Goal: Communication & Community: Answer question/provide support

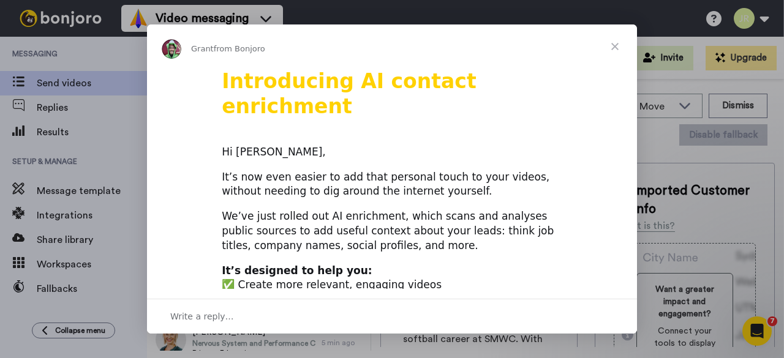
click at [611, 42] on span "Close" at bounding box center [615, 46] width 44 height 44
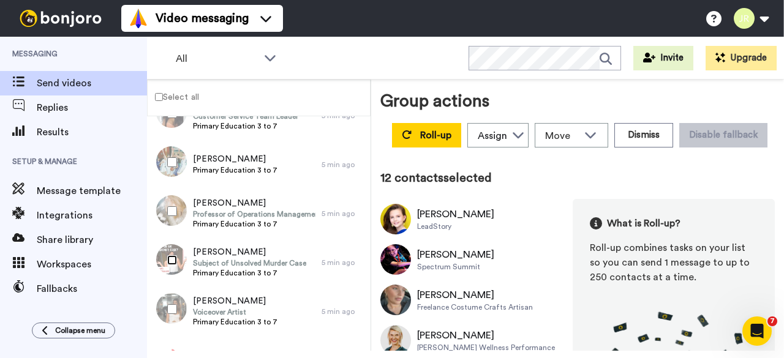
scroll to position [490, 0]
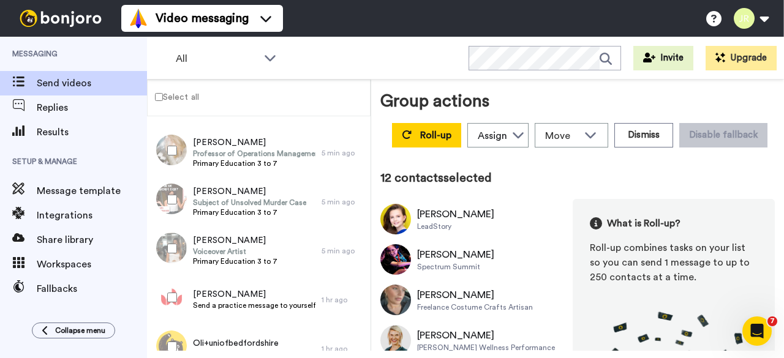
click at [175, 242] on div at bounding box center [170, 248] width 44 height 43
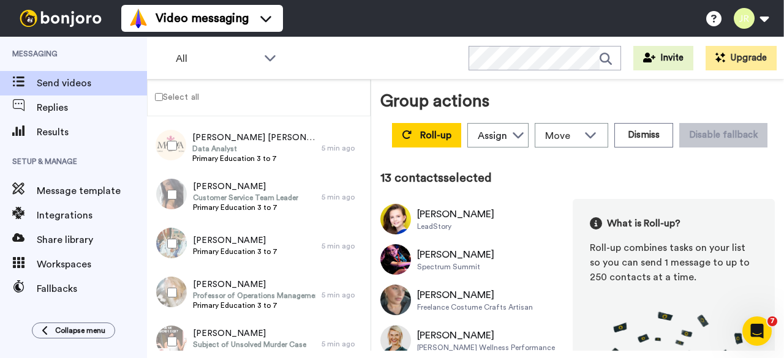
scroll to position [255, 0]
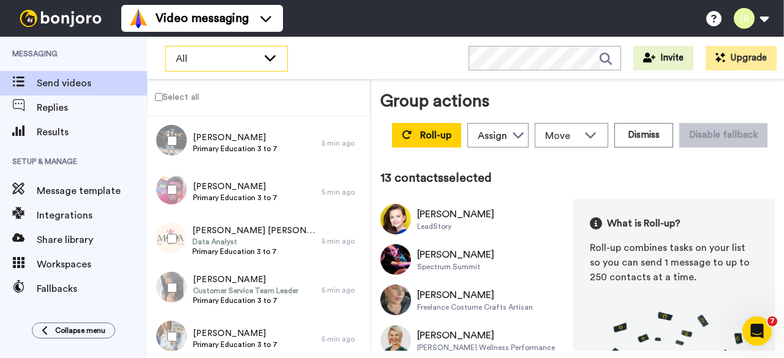
click at [180, 60] on span "All" at bounding box center [217, 58] width 82 height 15
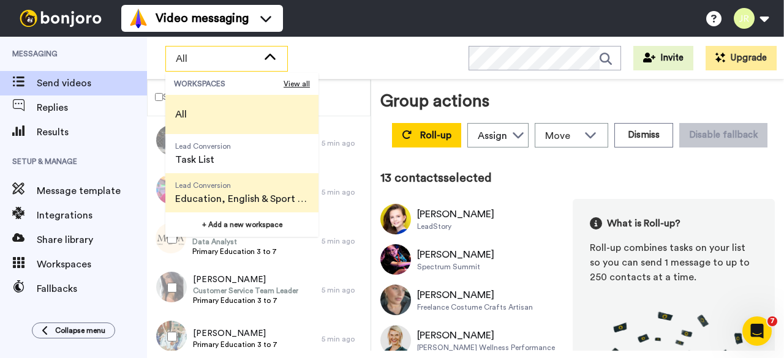
click at [198, 195] on span "Education, English & Sport 2025" at bounding box center [241, 199] width 133 height 15
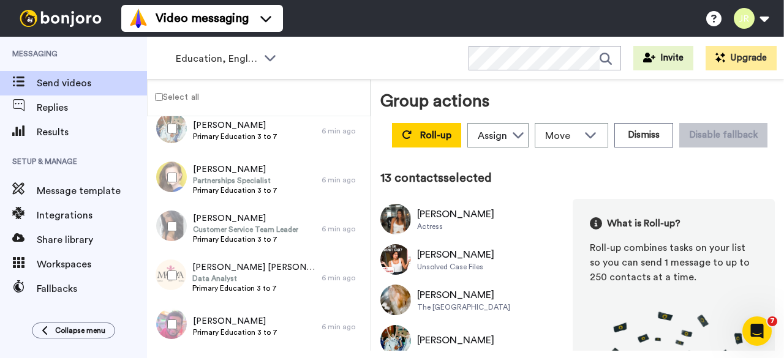
scroll to position [0, 0]
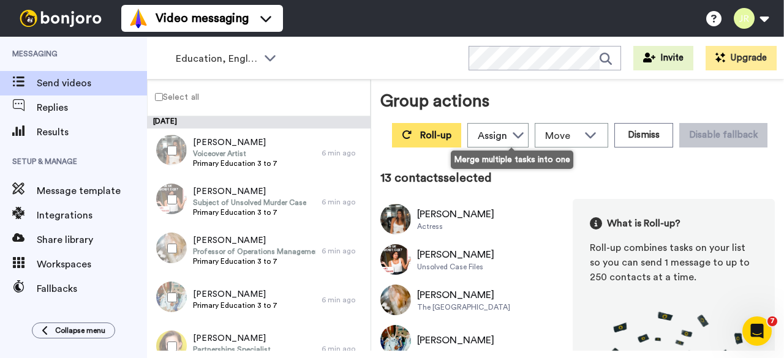
click at [461, 138] on button "Roll-up" at bounding box center [426, 135] width 69 height 24
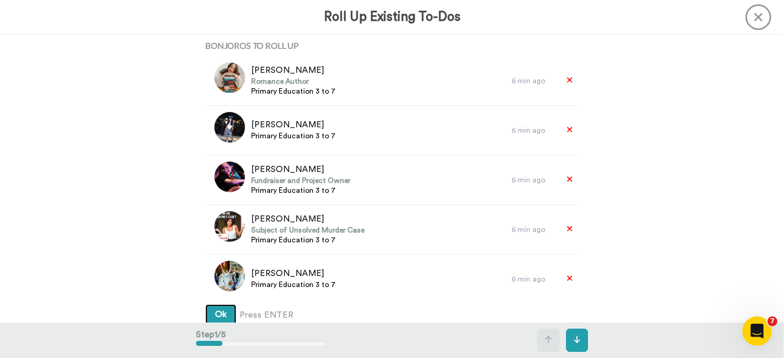
click at [218, 312] on span "Ok" at bounding box center [221, 314] width 12 height 9
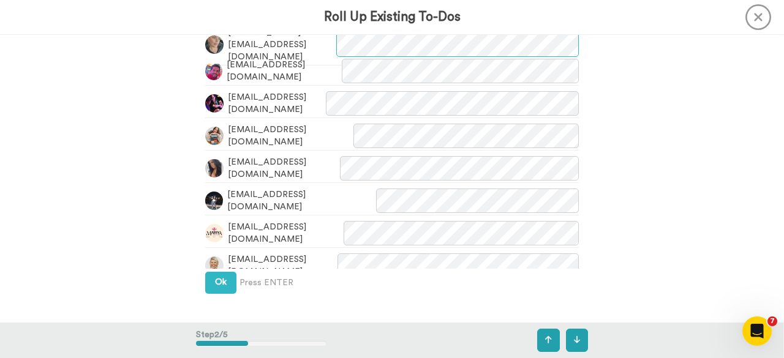
scroll to position [386, 0]
click at [222, 278] on span "Ok" at bounding box center [221, 281] width 12 height 9
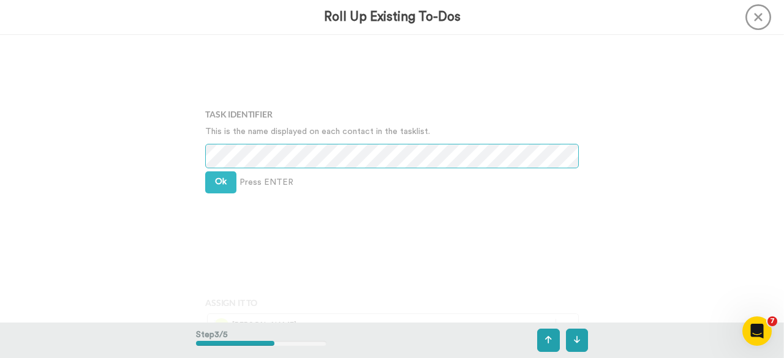
scroll to position [652, 0]
click at [208, 182] on button "Ok" at bounding box center [220, 182] width 31 height 22
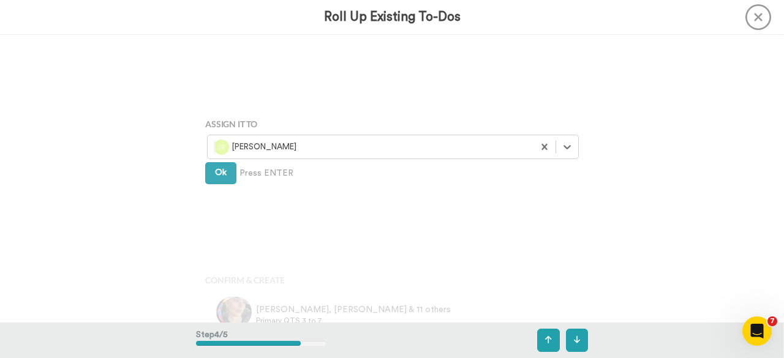
scroll to position [831, 0]
click at [303, 146] on div at bounding box center [371, 146] width 314 height 14
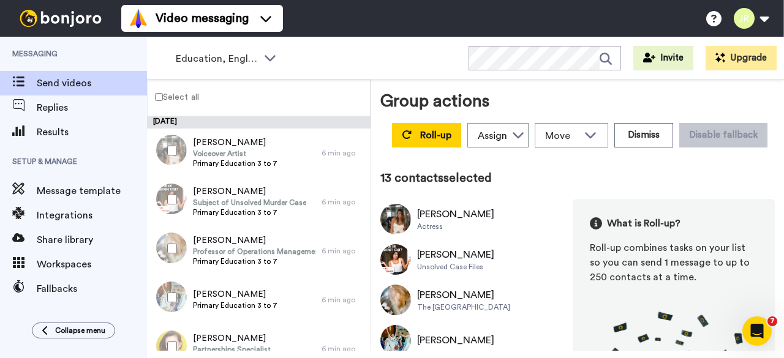
click at [160, 92] on label "Select all" at bounding box center [173, 96] width 51 height 15
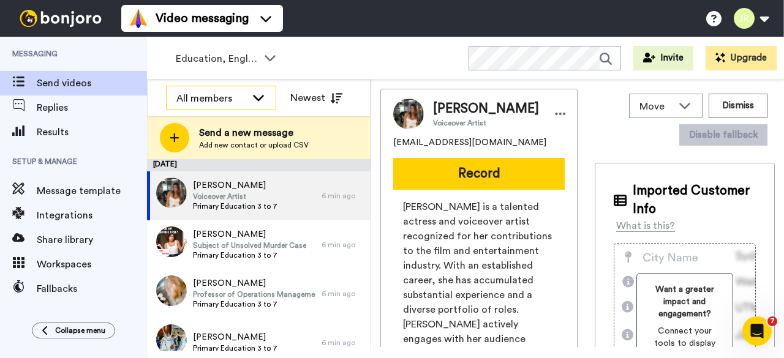
click at [240, 97] on div "All members" at bounding box center [211, 98] width 70 height 15
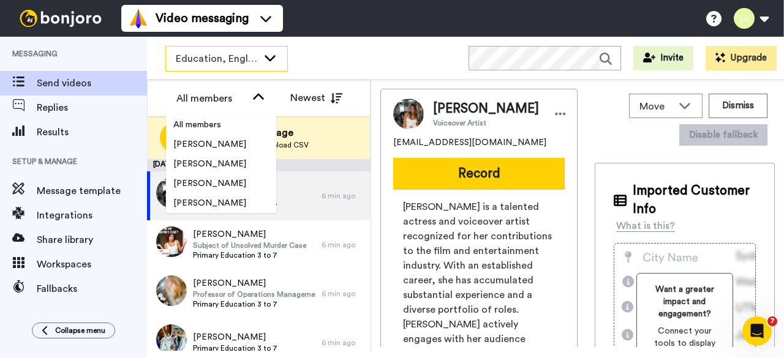
click at [221, 61] on span "Education, English & Sport 2025" at bounding box center [217, 58] width 82 height 15
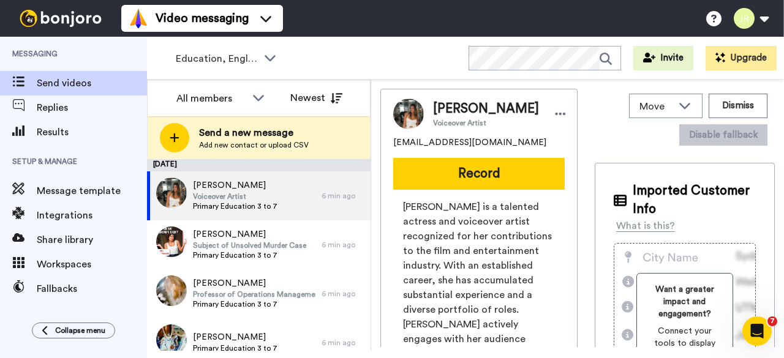
click at [390, 57] on div "Education, English & Sport 2025 WORKSPACES View all All Lead Conversion Task Li…" at bounding box center [465, 58] width 637 height 43
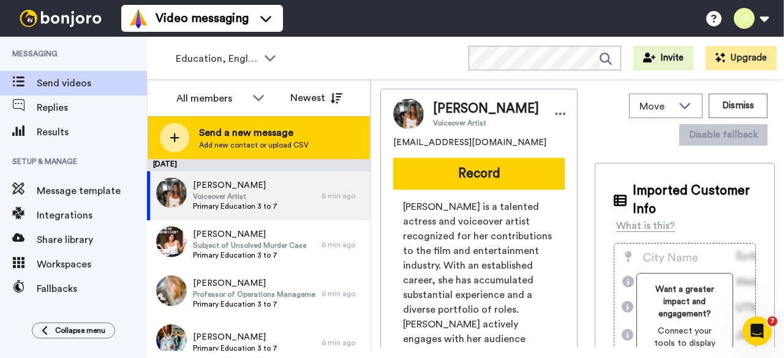
click at [179, 133] on icon at bounding box center [175, 137] width 10 height 11
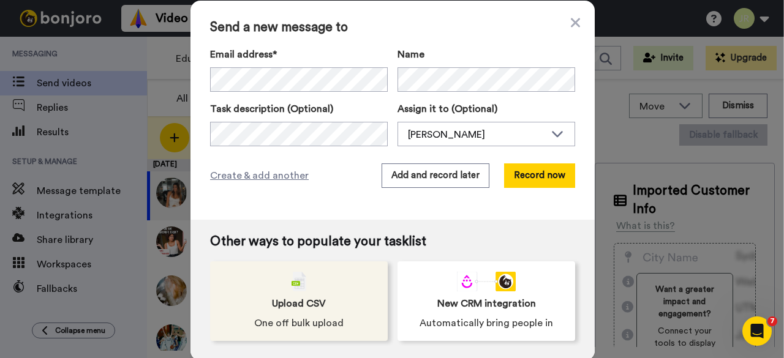
click at [291, 285] on img at bounding box center [298, 282] width 15 height 20
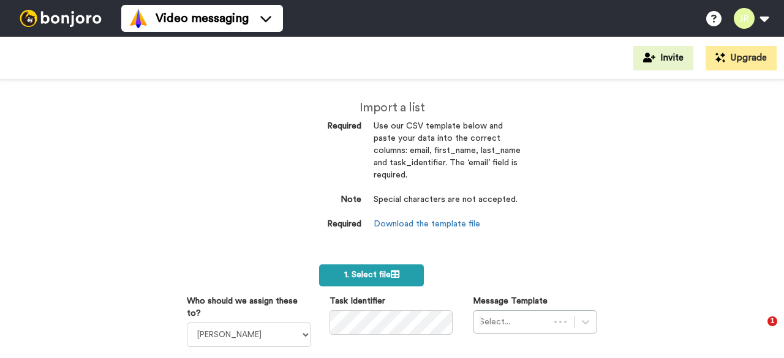
click at [371, 265] on label "1. Select file" at bounding box center [371, 276] width 105 height 22
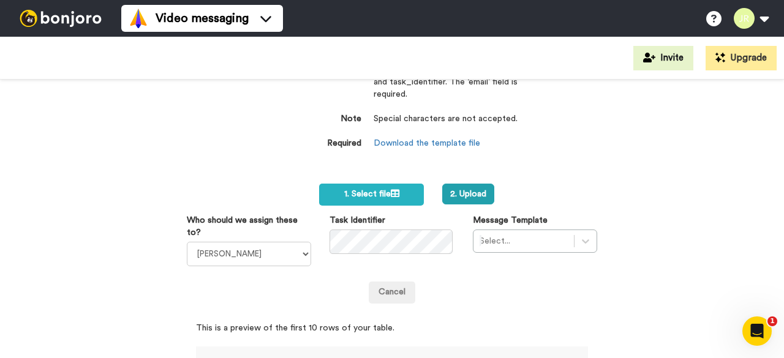
scroll to position [61, 0]
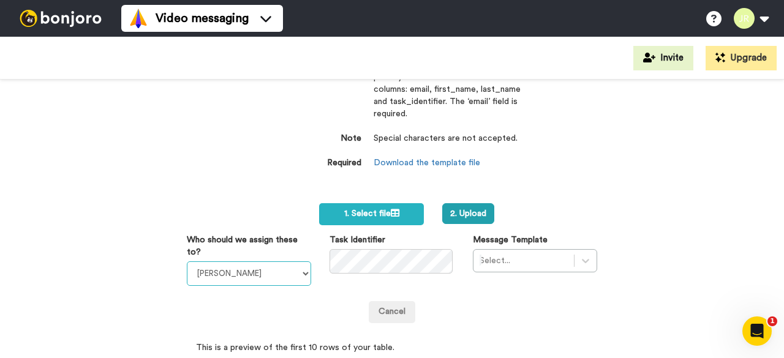
click at [287, 277] on select "Sandra Roper Cara Marie Burgess Joseph Adonu Teresa Bennett Dr Prasad Sreenivas…" at bounding box center [249, 273] width 124 height 24
select select "4e637748-6197-48cb-9102-ab823dd45e3b"
click at [187, 261] on select "Sandra Roper Cara Marie Burgess Joseph Adonu Teresa Bennett Dr Prasad Sreenivas…" at bounding box center [249, 273] width 124 height 24
click at [517, 261] on div "Select..." at bounding box center [535, 260] width 124 height 23
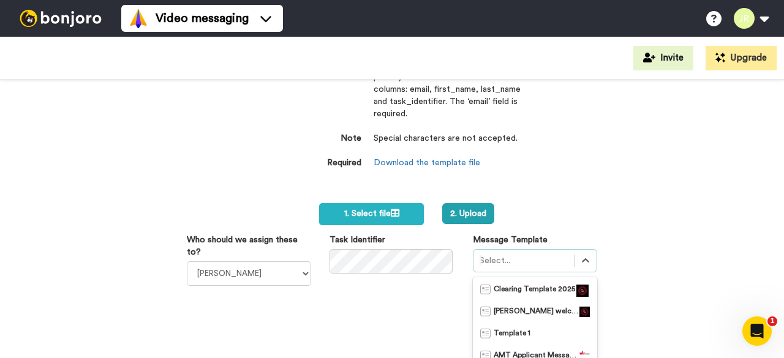
scroll to position [168, 0]
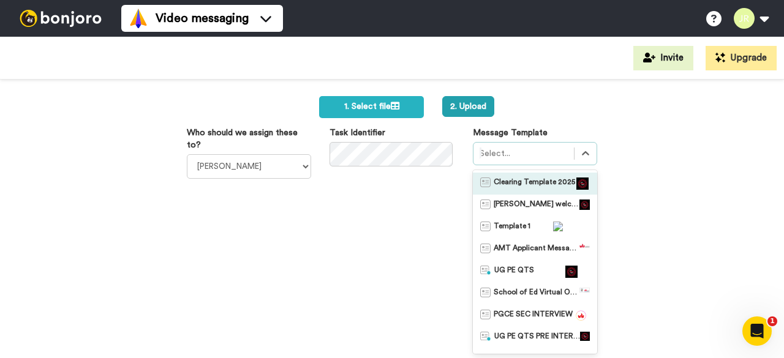
click at [518, 181] on span "Clearing Template 2025" at bounding box center [534, 184] width 81 height 12
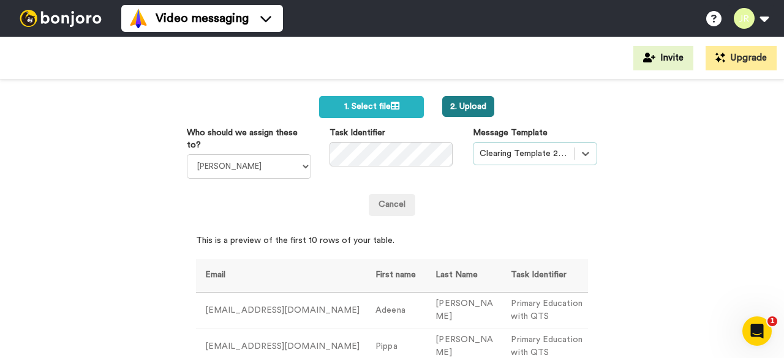
click at [475, 111] on button "2. Upload" at bounding box center [468, 106] width 52 height 21
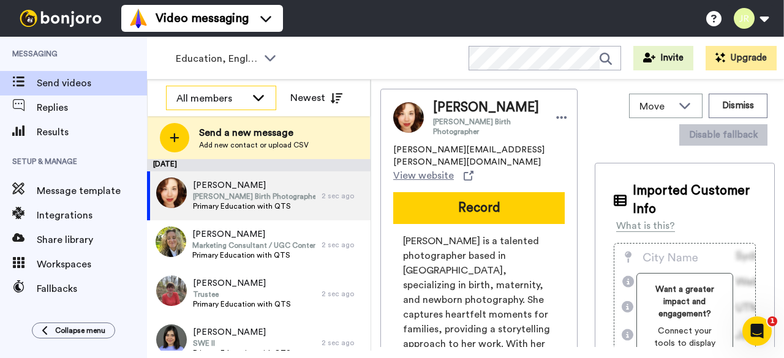
click at [197, 102] on div "All members" at bounding box center [211, 98] width 70 height 15
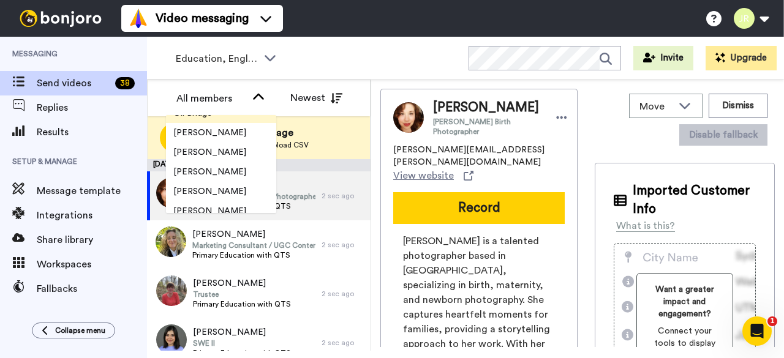
scroll to position [1225, 0]
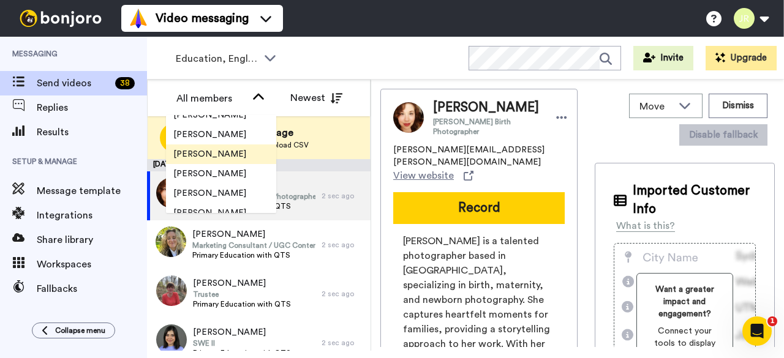
click at [224, 153] on span "[PERSON_NAME]" at bounding box center [210, 154] width 88 height 12
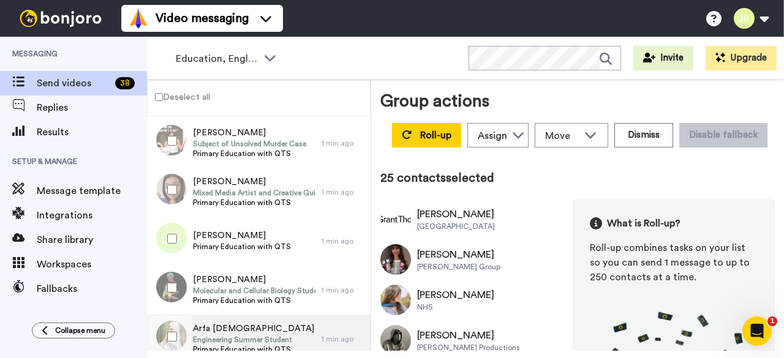
scroll to position [1639, 0]
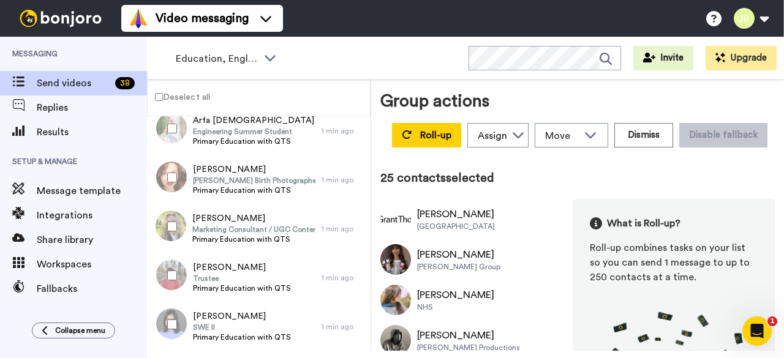
click at [163, 94] on label "Deselect all" at bounding box center [179, 96] width 62 height 15
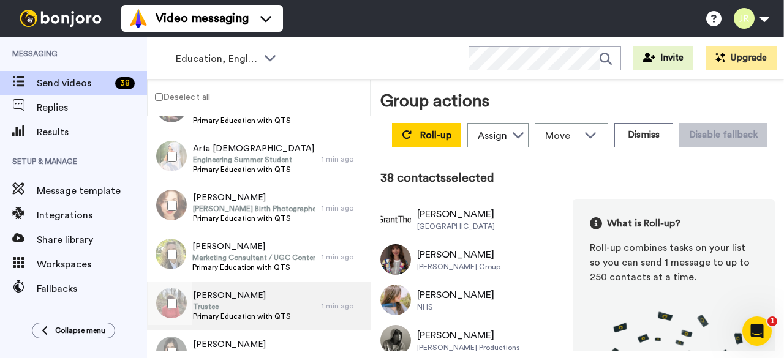
scroll to position [1639, 0]
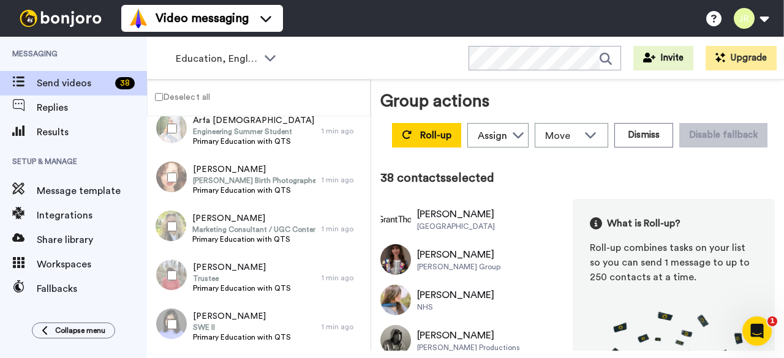
click at [154, 92] on label "Deselect all" at bounding box center [179, 96] width 62 height 15
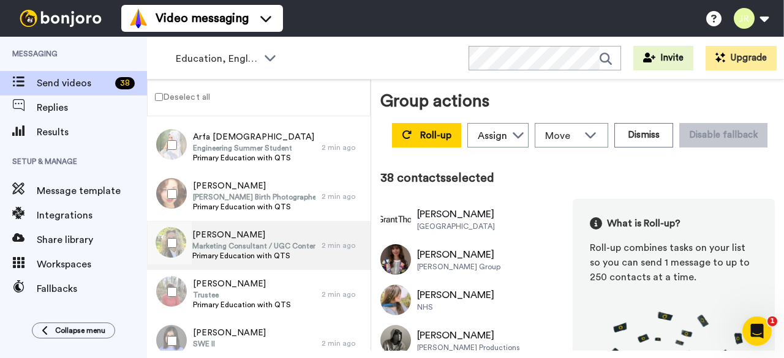
scroll to position [1639, 0]
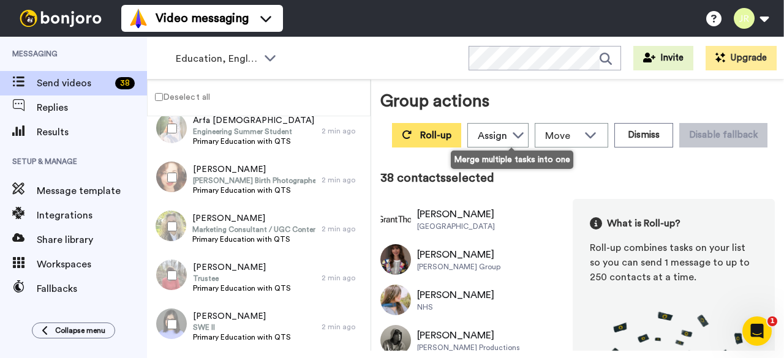
click at [451, 138] on span "Roll-up" at bounding box center [435, 135] width 31 height 10
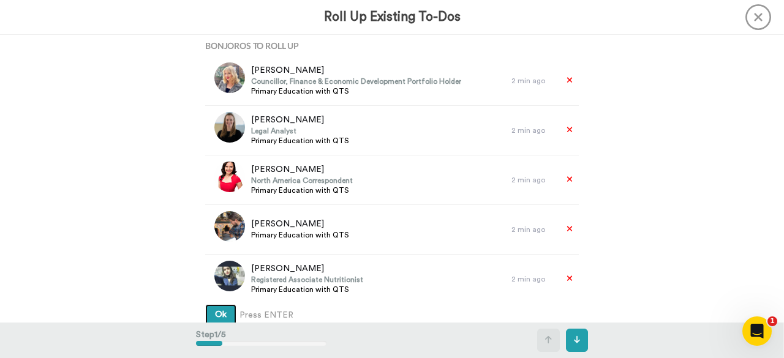
click at [216, 314] on span "Ok" at bounding box center [221, 314] width 12 height 9
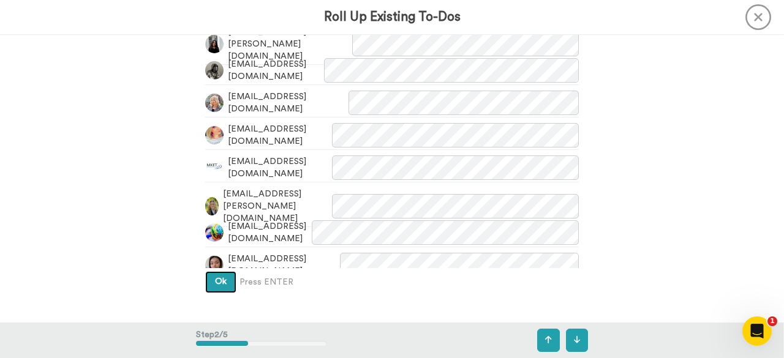
click at [220, 280] on span "Ok" at bounding box center [221, 281] width 12 height 9
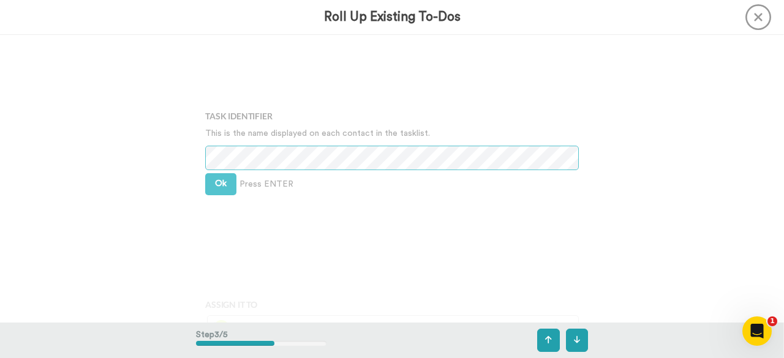
scroll to position [652, 0]
click at [217, 184] on span "Ok" at bounding box center [221, 181] width 12 height 9
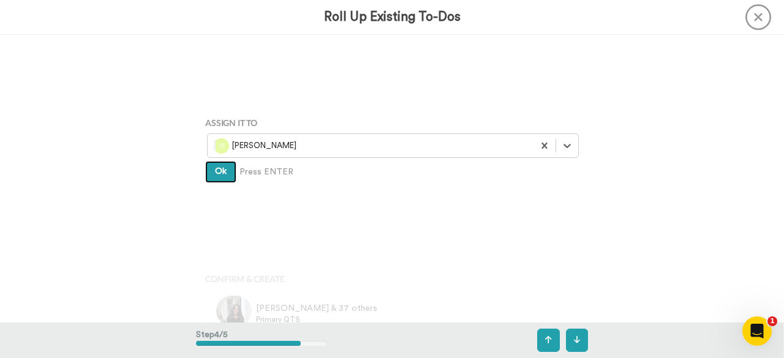
click at [222, 171] on span "Ok" at bounding box center [221, 171] width 12 height 9
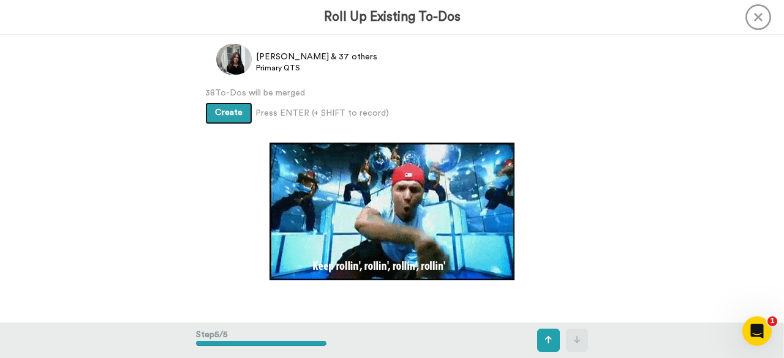
scroll to position [1083, 0]
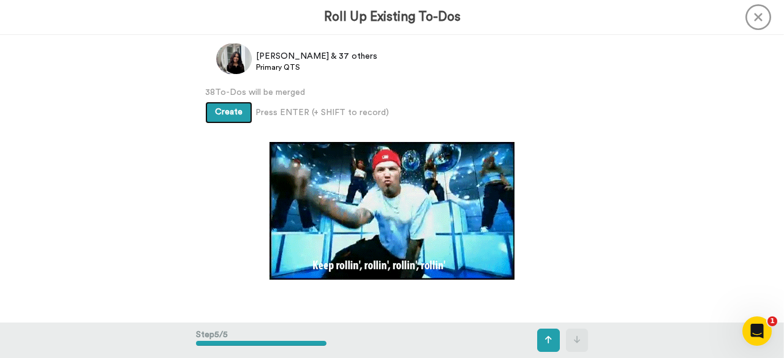
click at [235, 117] on button "Create" at bounding box center [228, 113] width 47 height 22
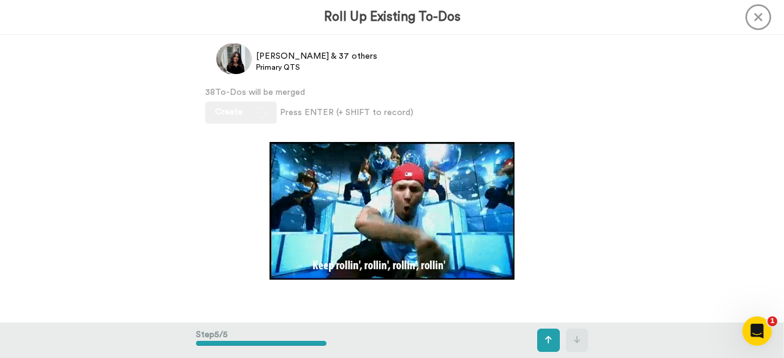
scroll to position [955, 0]
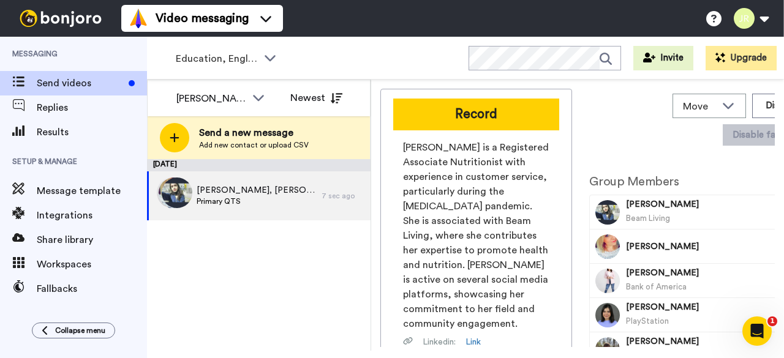
click at [487, 114] on button "Record" at bounding box center [476, 115] width 166 height 32
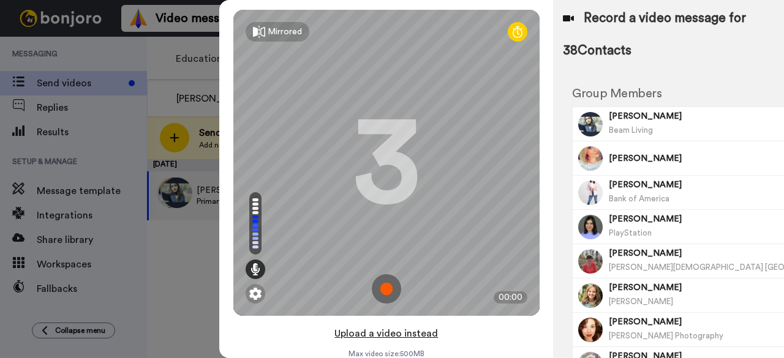
click at [384, 331] on button "Upload a video instead" at bounding box center [386, 334] width 111 height 16
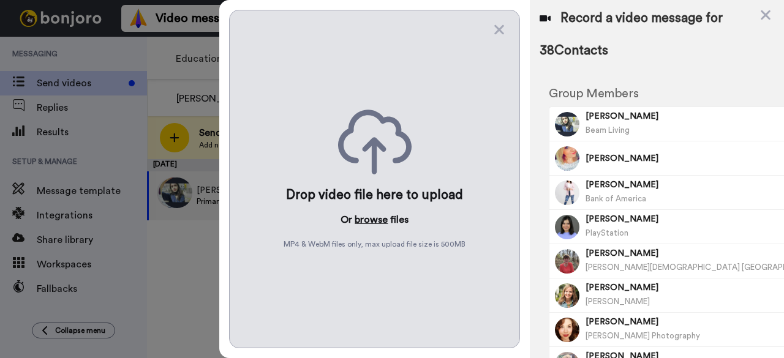
click at [360, 217] on button "browse" at bounding box center [371, 219] width 33 height 15
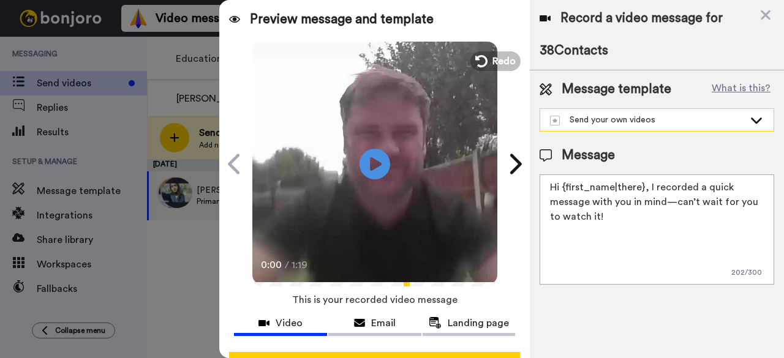
click at [639, 115] on div "Send your own videos" at bounding box center [647, 120] width 194 height 12
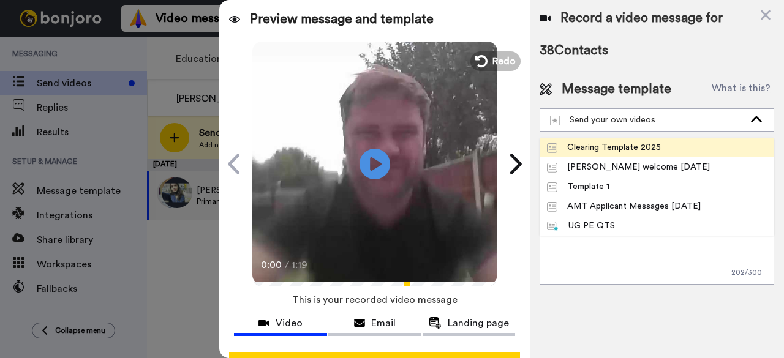
click at [609, 148] on div "Clearing Template 2025" at bounding box center [604, 147] width 114 height 12
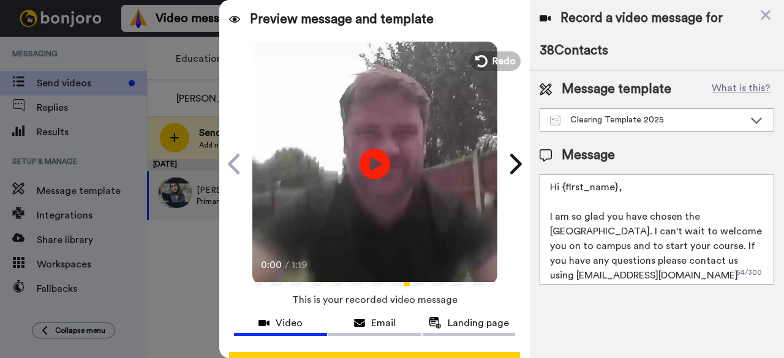
drag, startPoint x: 696, startPoint y: 272, endPoint x: 543, endPoint y: 215, distance: 162.8
click at [543, 215] on textarea "Hi {first_name}, I am so glad you have chosen the University of Bedfordshire. I…" at bounding box center [657, 230] width 235 height 110
paste textarea "Hi Thank you for applying for the BA (Hons) Primary Education (with QTS) course…"
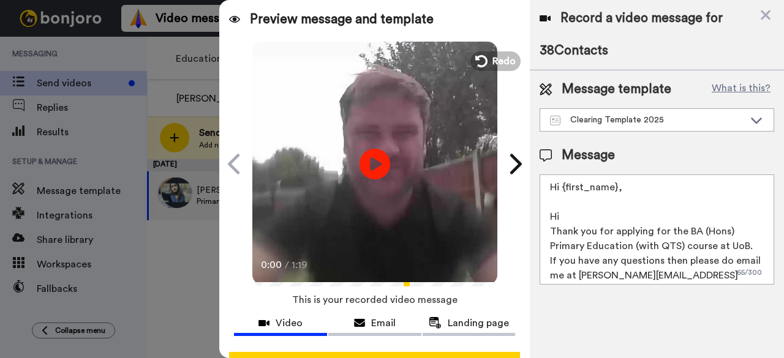
click at [563, 211] on textarea "Hi {first_name}, Hi Thank you for applying for the BA (Hons) Primary Education …" at bounding box center [657, 230] width 235 height 110
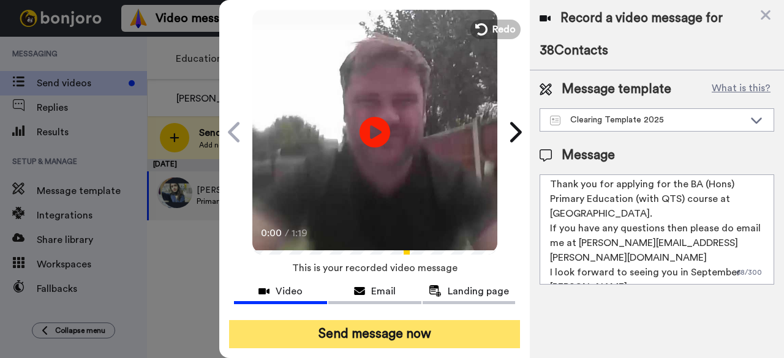
scroll to position [47, 0]
type textarea "Hi {first_name}, Thank you for applying for the BA (Hons) Primary Education (wi…"
click at [406, 320] on button "Send message now" at bounding box center [374, 334] width 291 height 28
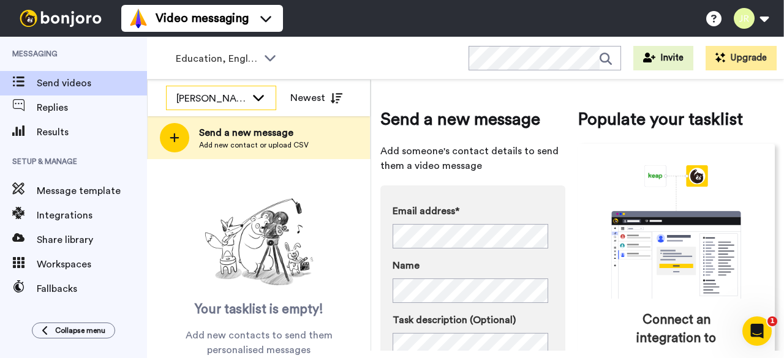
click at [249, 96] on div "[PERSON_NAME]" at bounding box center [221, 98] width 109 height 24
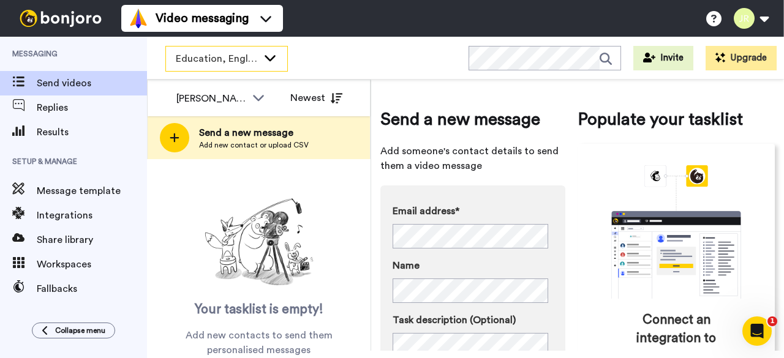
click at [190, 67] on div "Education, English & Sport 2025" at bounding box center [226, 59] width 121 height 24
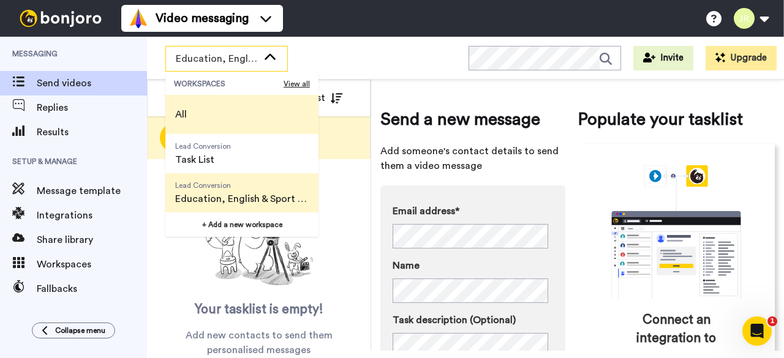
click at [187, 109] on span "All" at bounding box center [180, 114] width 31 height 39
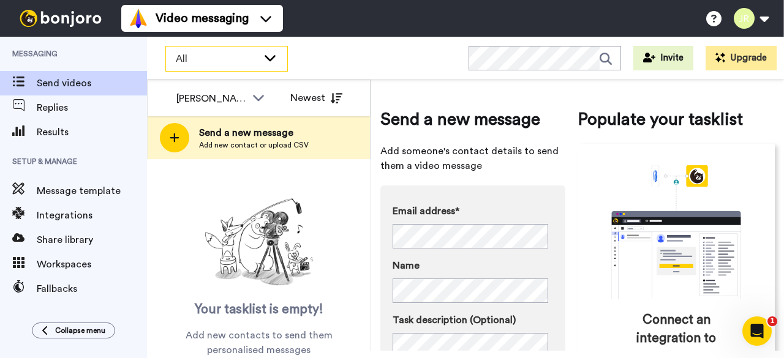
click at [181, 47] on div "All" at bounding box center [226, 59] width 121 height 24
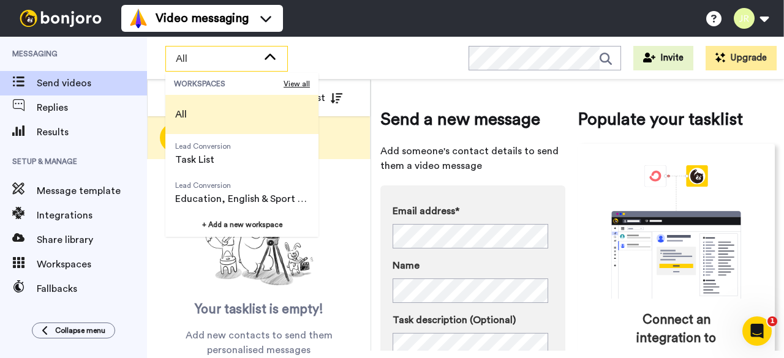
click at [190, 115] on span "All" at bounding box center [180, 114] width 31 height 39
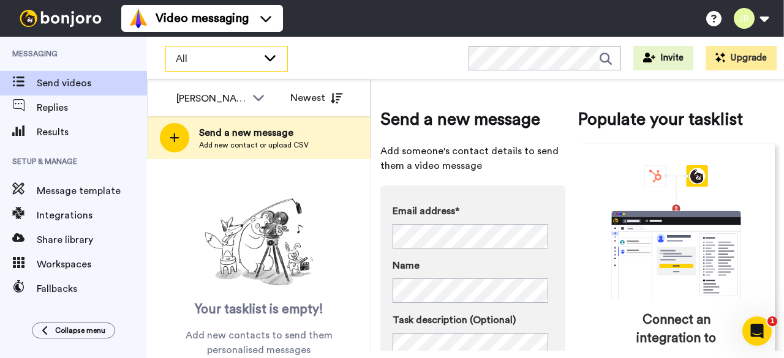
click at [196, 56] on span "All" at bounding box center [217, 58] width 82 height 15
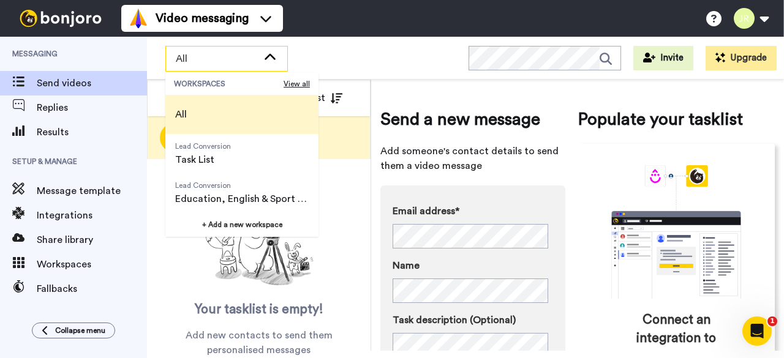
drag, startPoint x: 196, startPoint y: 193, endPoint x: 198, endPoint y: 178, distance: 14.8
click at [197, 194] on span "Education, English & Sport 2025" at bounding box center [241, 199] width 133 height 15
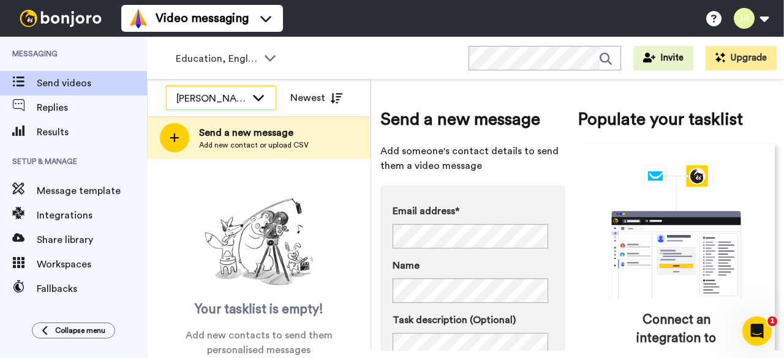
click at [254, 96] on icon at bounding box center [258, 97] width 15 height 12
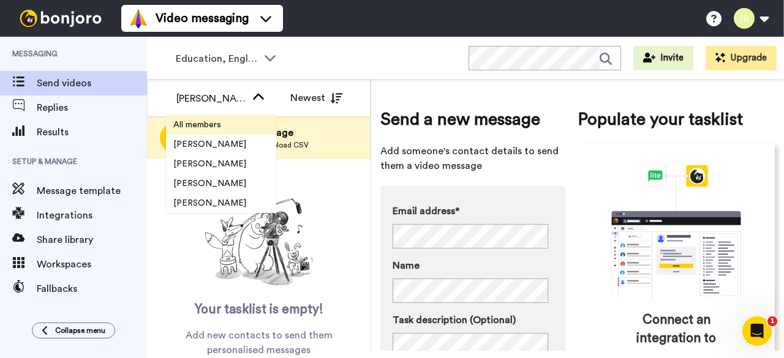
click at [203, 127] on span "All members" at bounding box center [197, 125] width 62 height 12
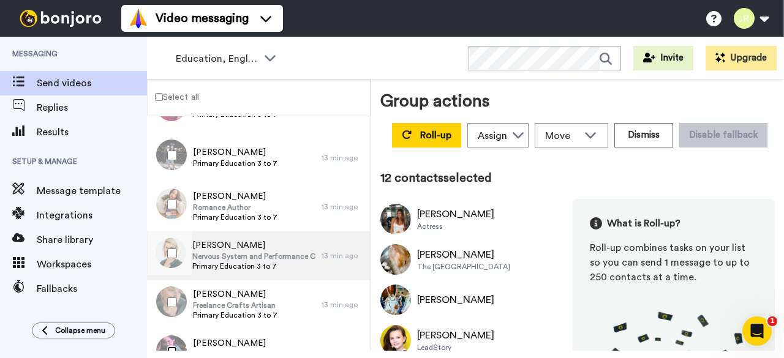
scroll to position [365, 0]
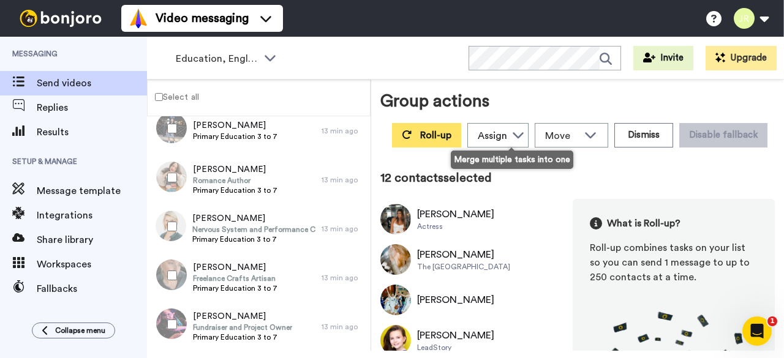
click at [451, 133] on span "Roll-up" at bounding box center [435, 135] width 31 height 10
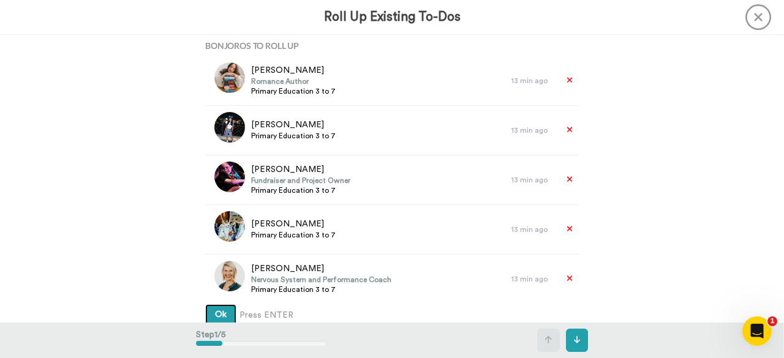
click at [213, 308] on button "Ok" at bounding box center [220, 315] width 31 height 22
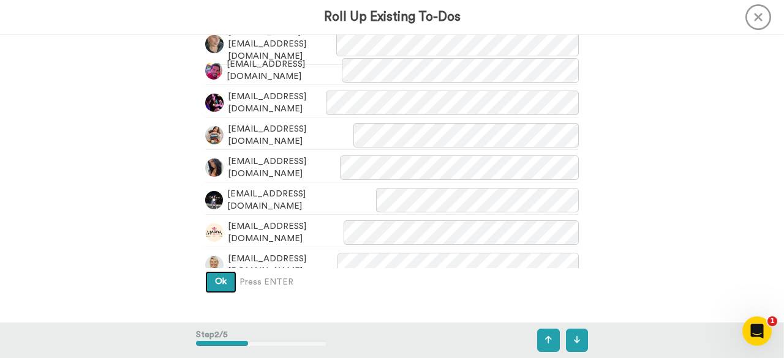
click at [216, 282] on span "Ok" at bounding box center [221, 281] width 12 height 9
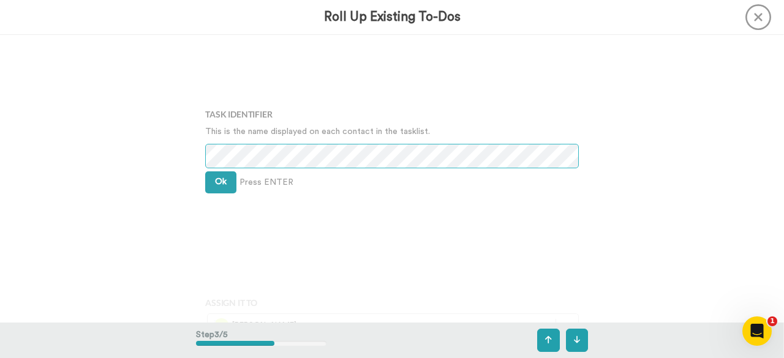
scroll to position [652, 0]
click at [218, 189] on button "Ok" at bounding box center [220, 182] width 31 height 22
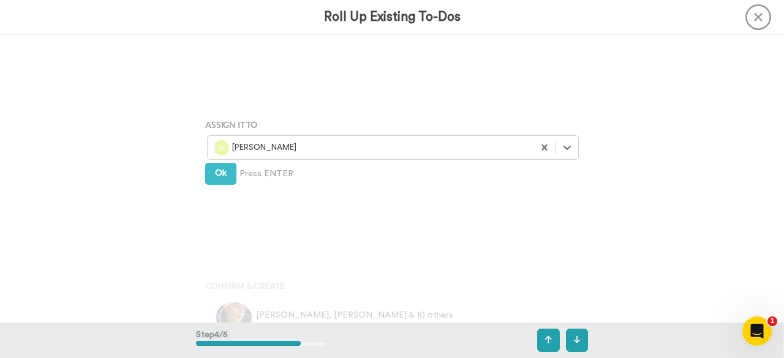
scroll to position [831, 0]
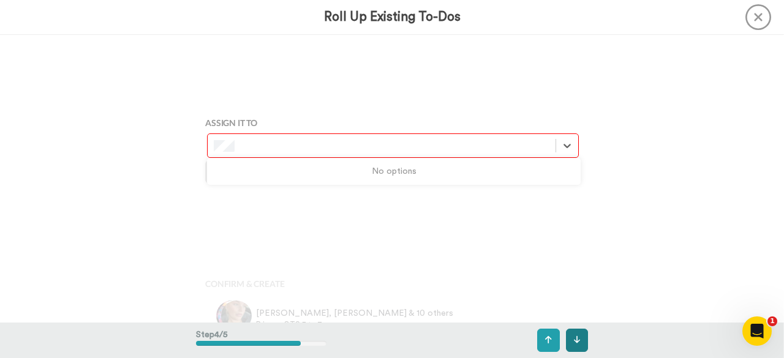
click at [574, 337] on icon at bounding box center [577, 340] width 7 height 9
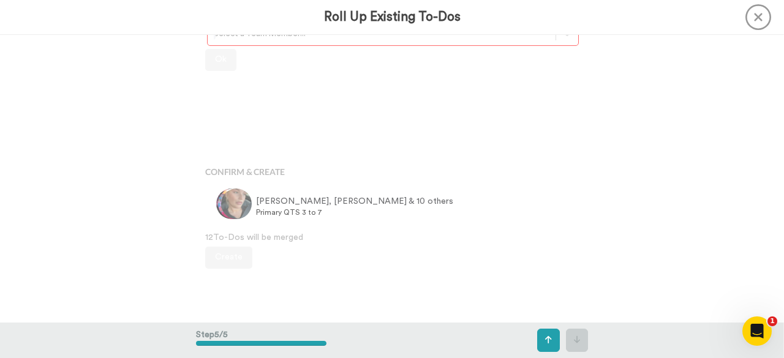
scroll to position [955, 0]
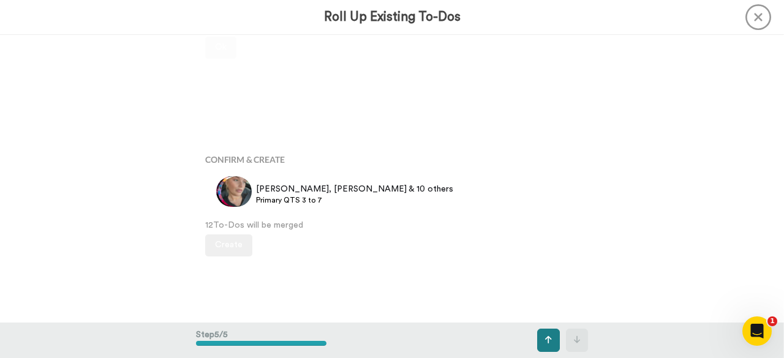
click at [549, 336] on icon at bounding box center [548, 340] width 7 height 9
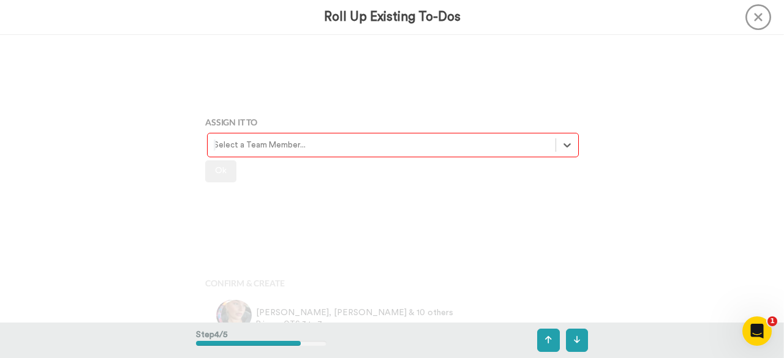
scroll to position [831, 0]
click at [758, 17] on icon at bounding box center [758, 17] width 26 height 26
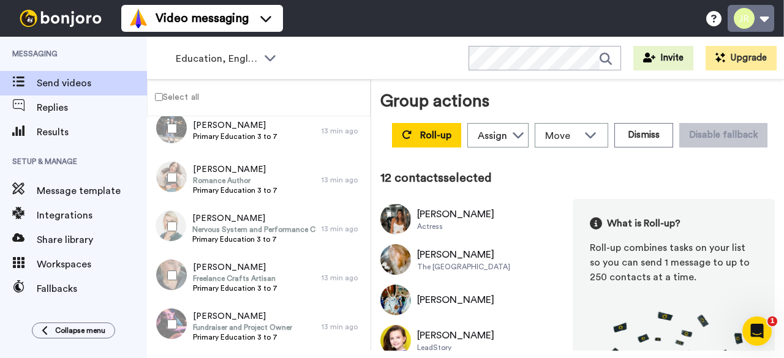
click at [750, 18] on button at bounding box center [751, 18] width 47 height 27
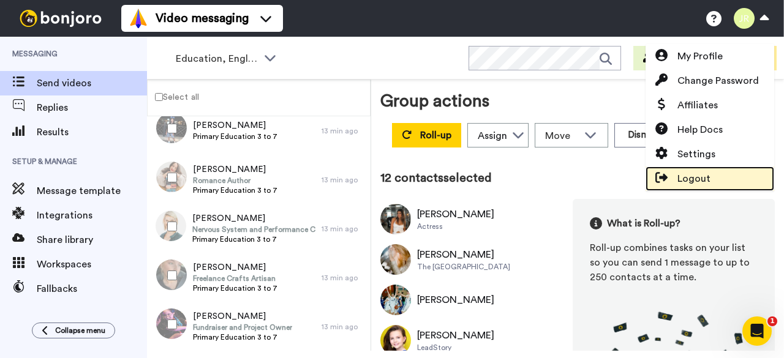
click at [701, 178] on span "Logout" at bounding box center [693, 178] width 33 height 15
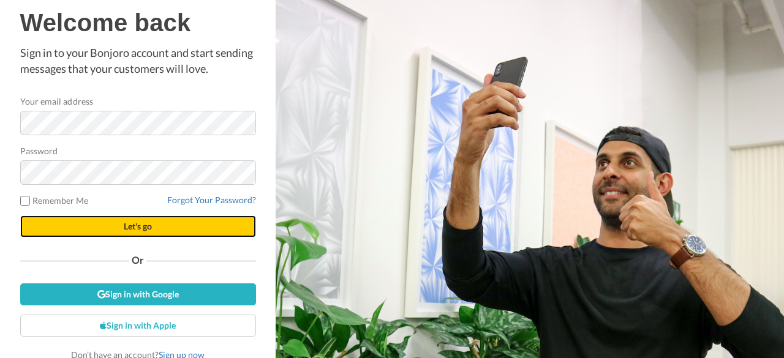
click at [153, 224] on button "Let's go" at bounding box center [138, 227] width 236 height 22
